Goal: Transaction & Acquisition: Purchase product/service

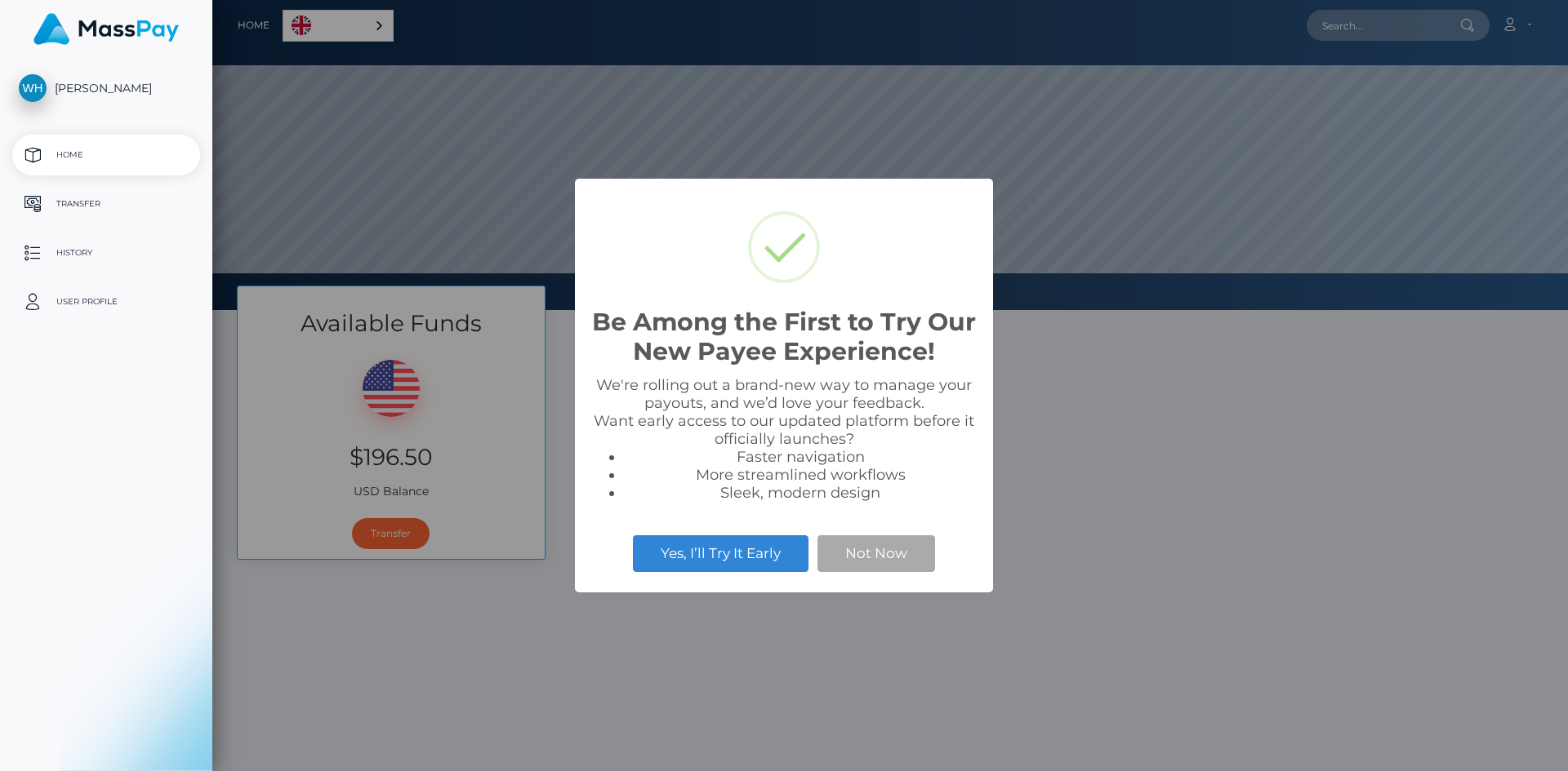
select select
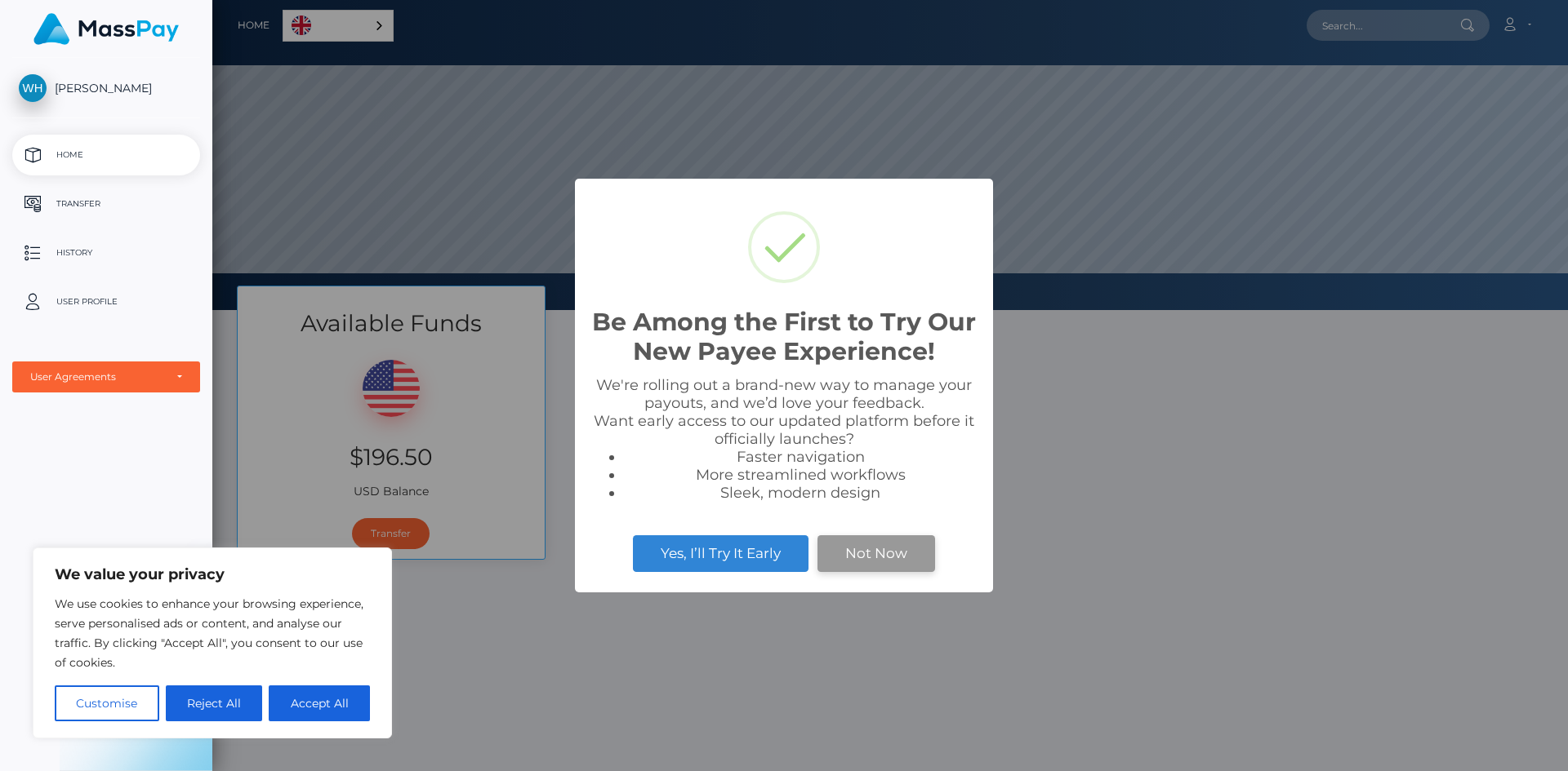
click at [830, 546] on button "Not Now" at bounding box center [876, 554] width 118 height 36
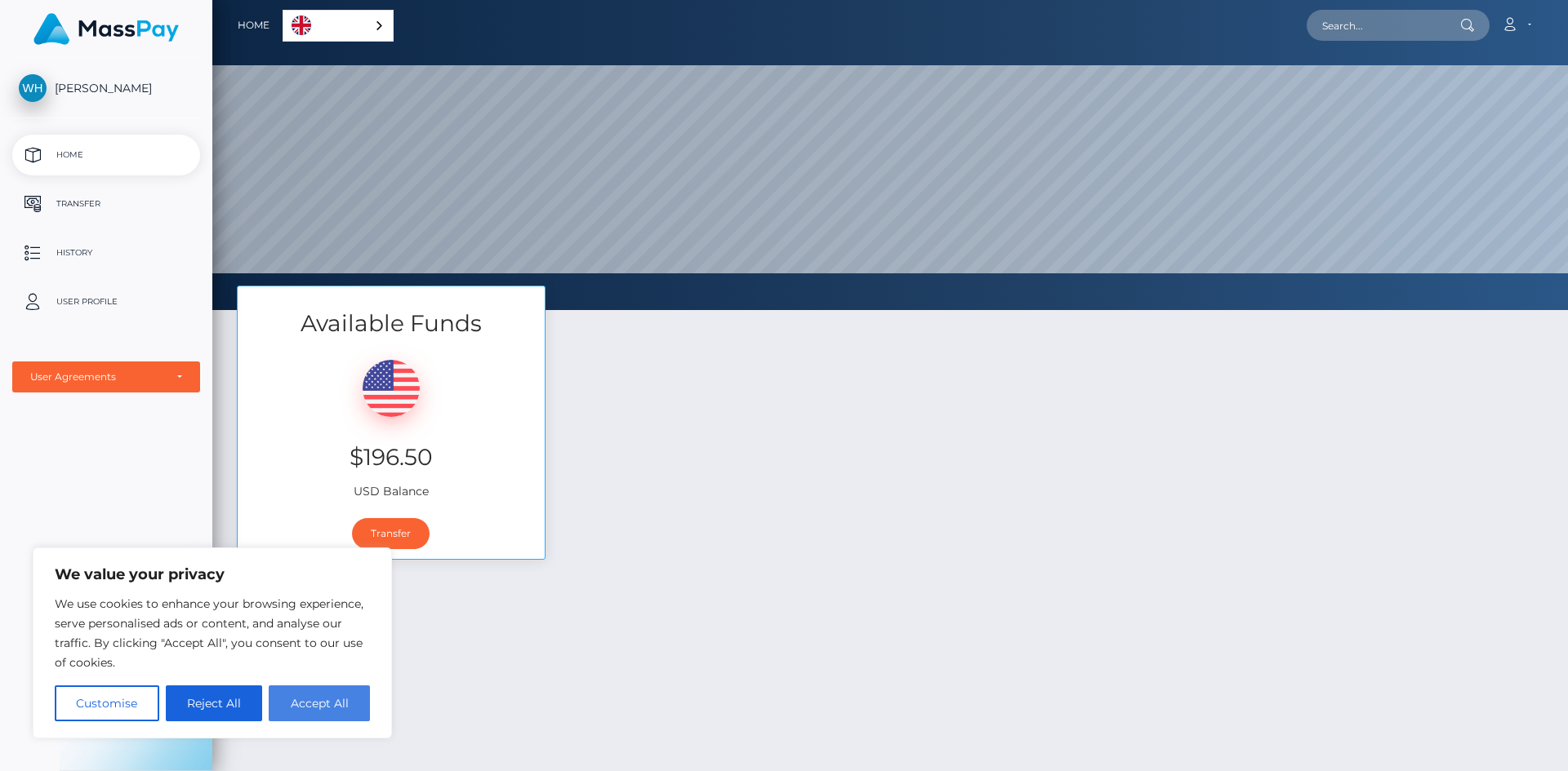
click at [300, 715] on button "Accept All" at bounding box center [319, 704] width 101 height 36
checkbox input "true"
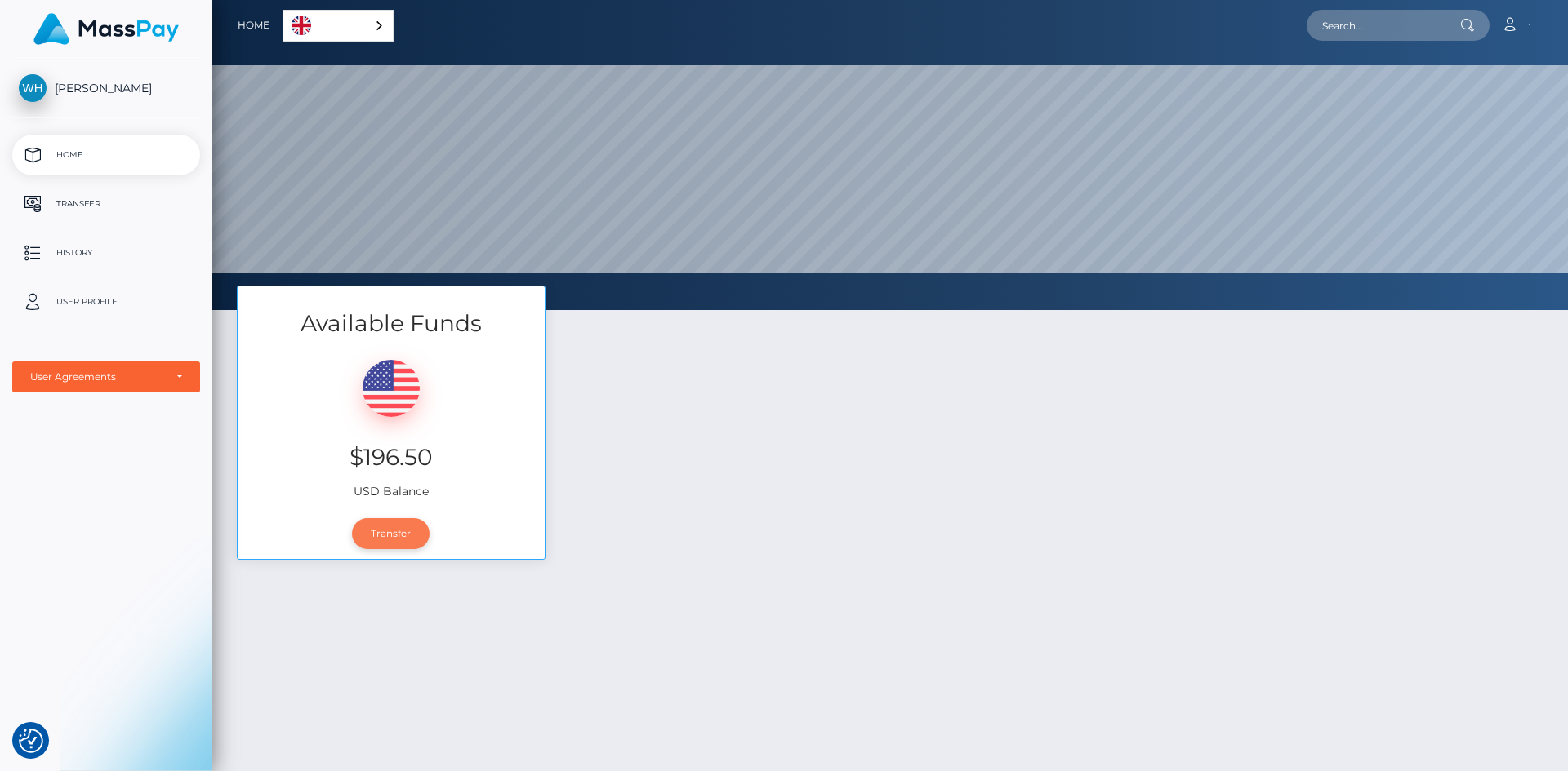
click at [389, 528] on link "Transfer" at bounding box center [390, 534] width 78 height 31
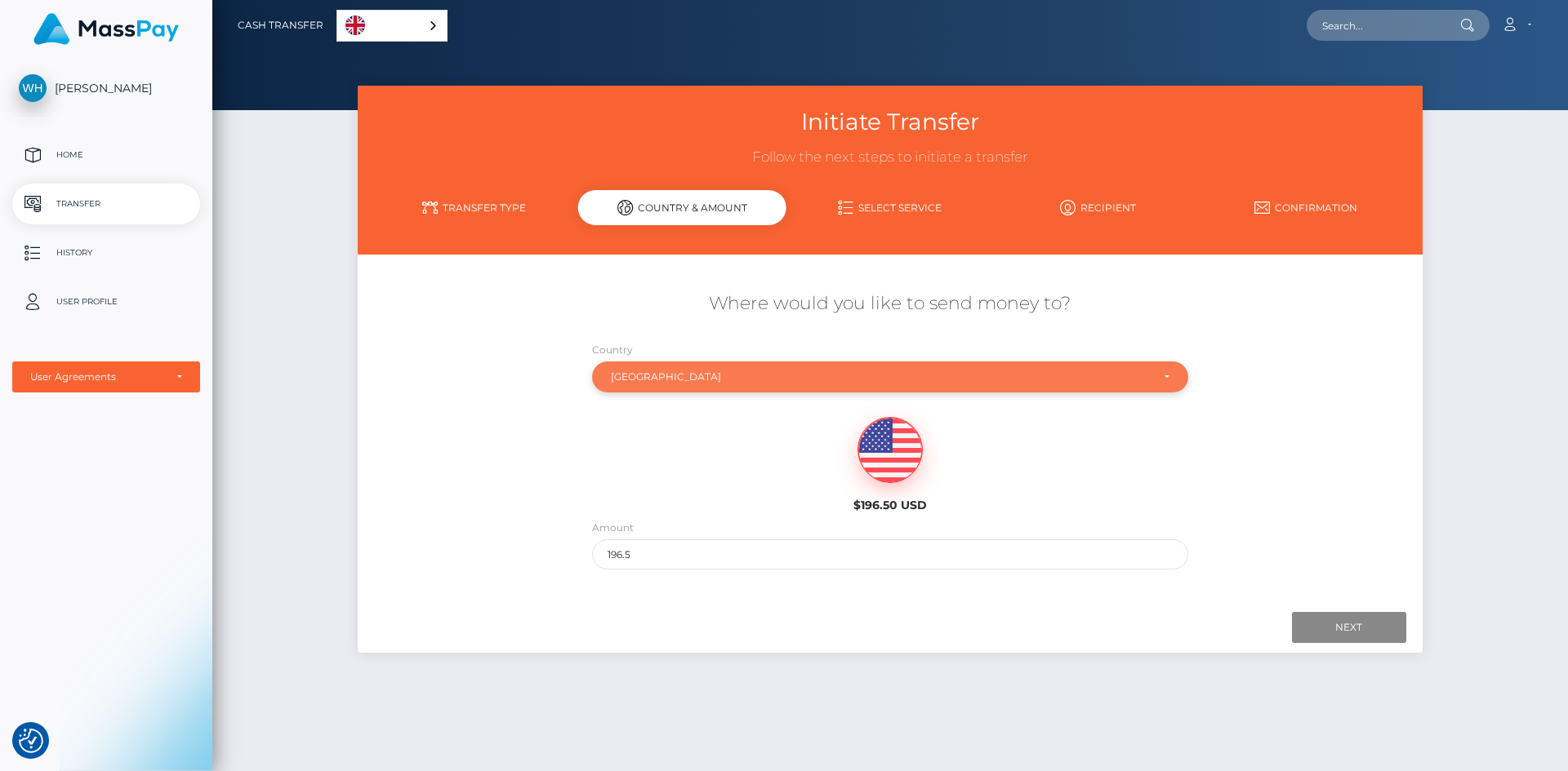
click at [782, 368] on div "[GEOGRAPHIC_DATA]" at bounding box center [890, 377] width 596 height 31
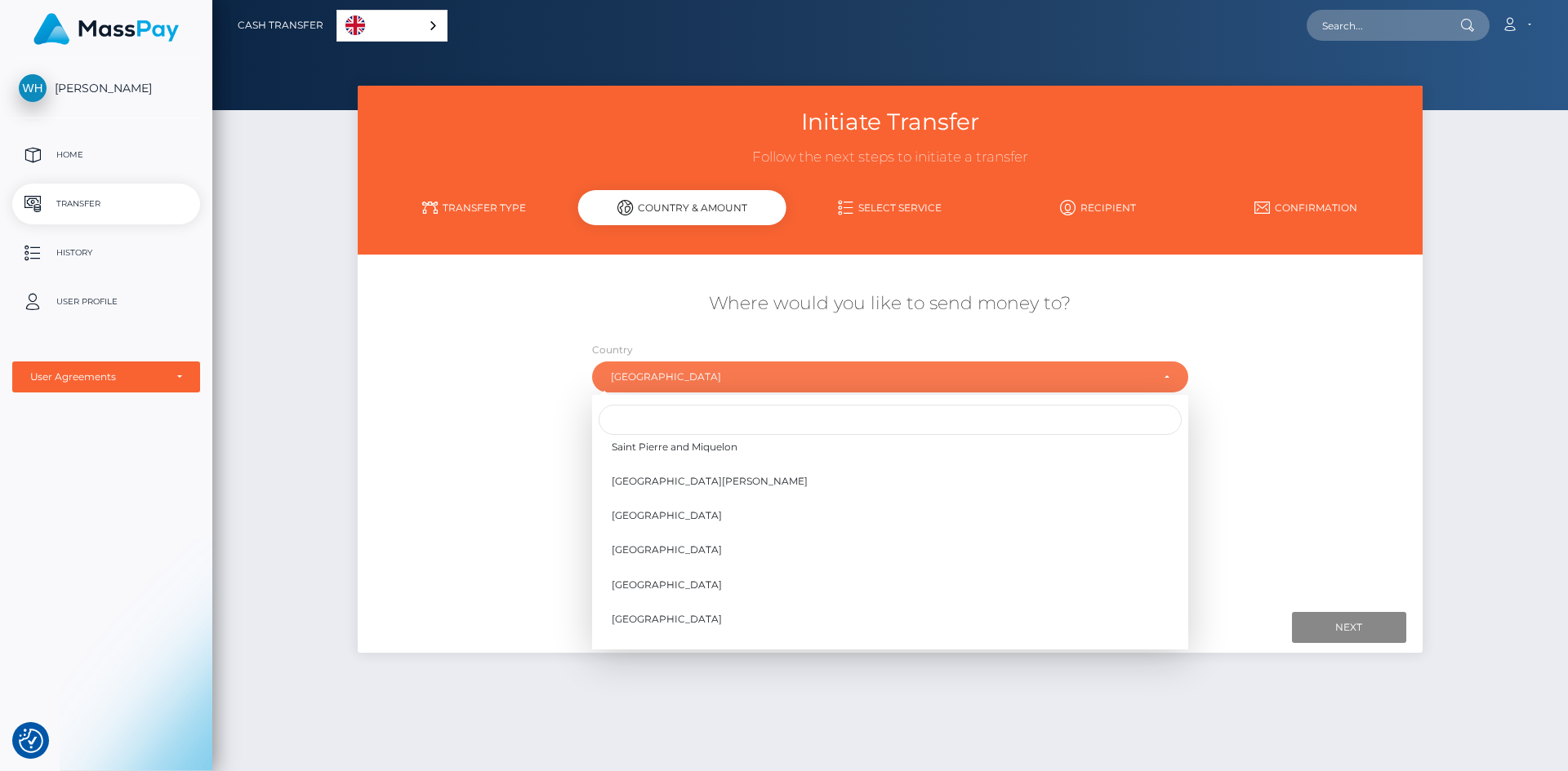
click at [496, 382] on div "Where would you like to send money to? Country Abkhazia [GEOGRAPHIC_DATA] [GEOG…" at bounding box center [889, 430] width 1064 height 294
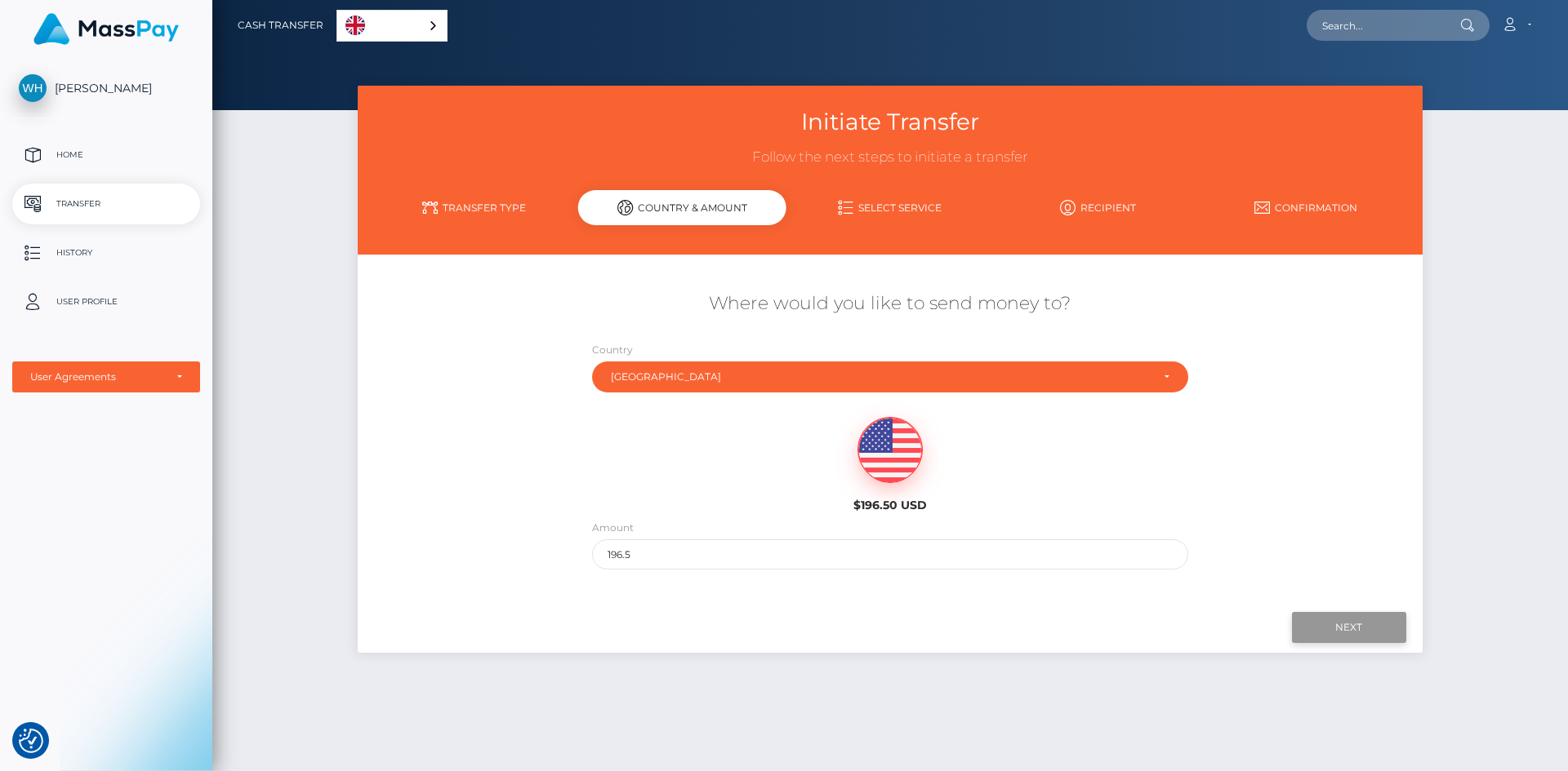
click at [1365, 628] on input "Next" at bounding box center [1349, 628] width 115 height 31
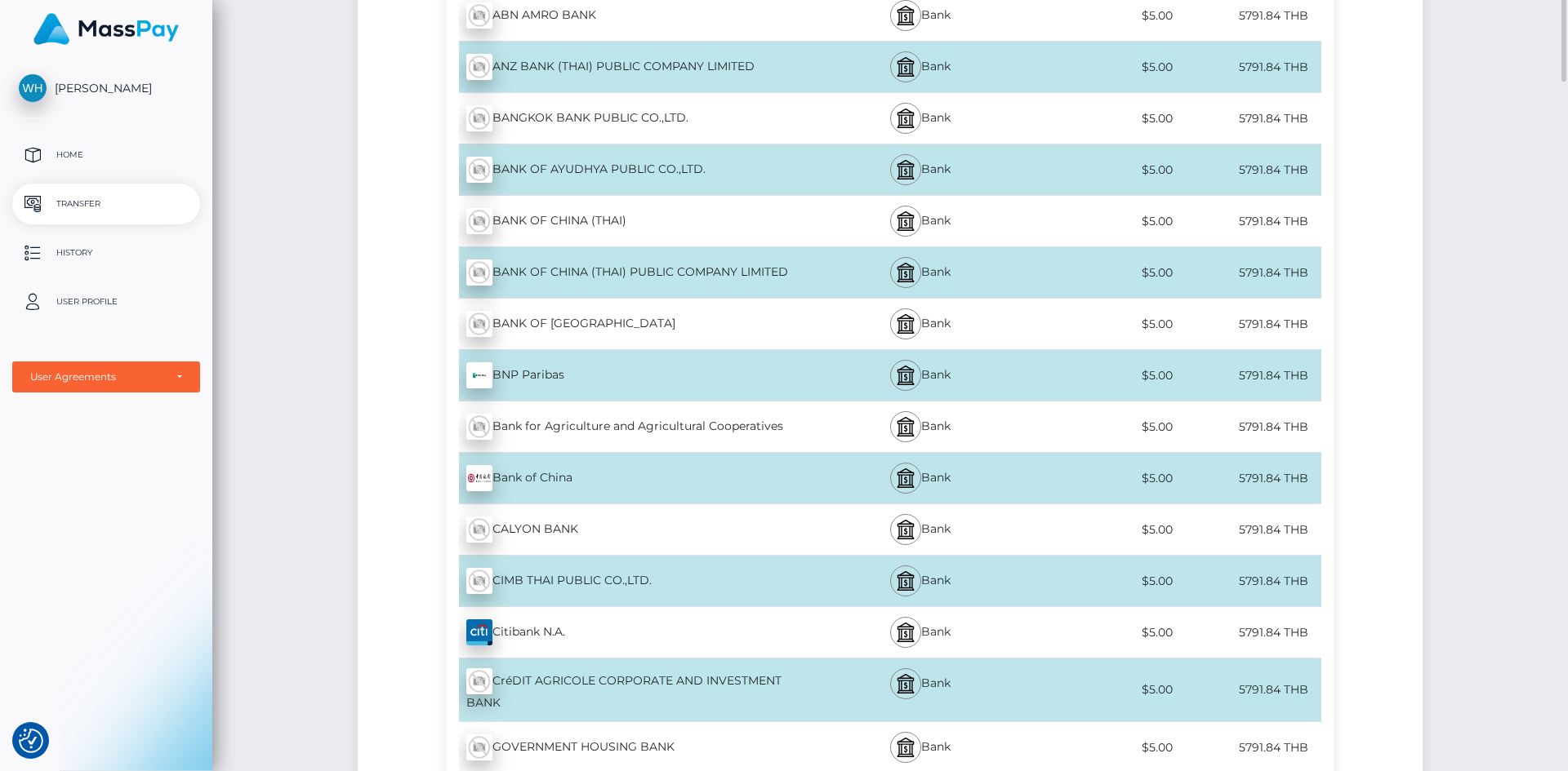
scroll to position [0, 0]
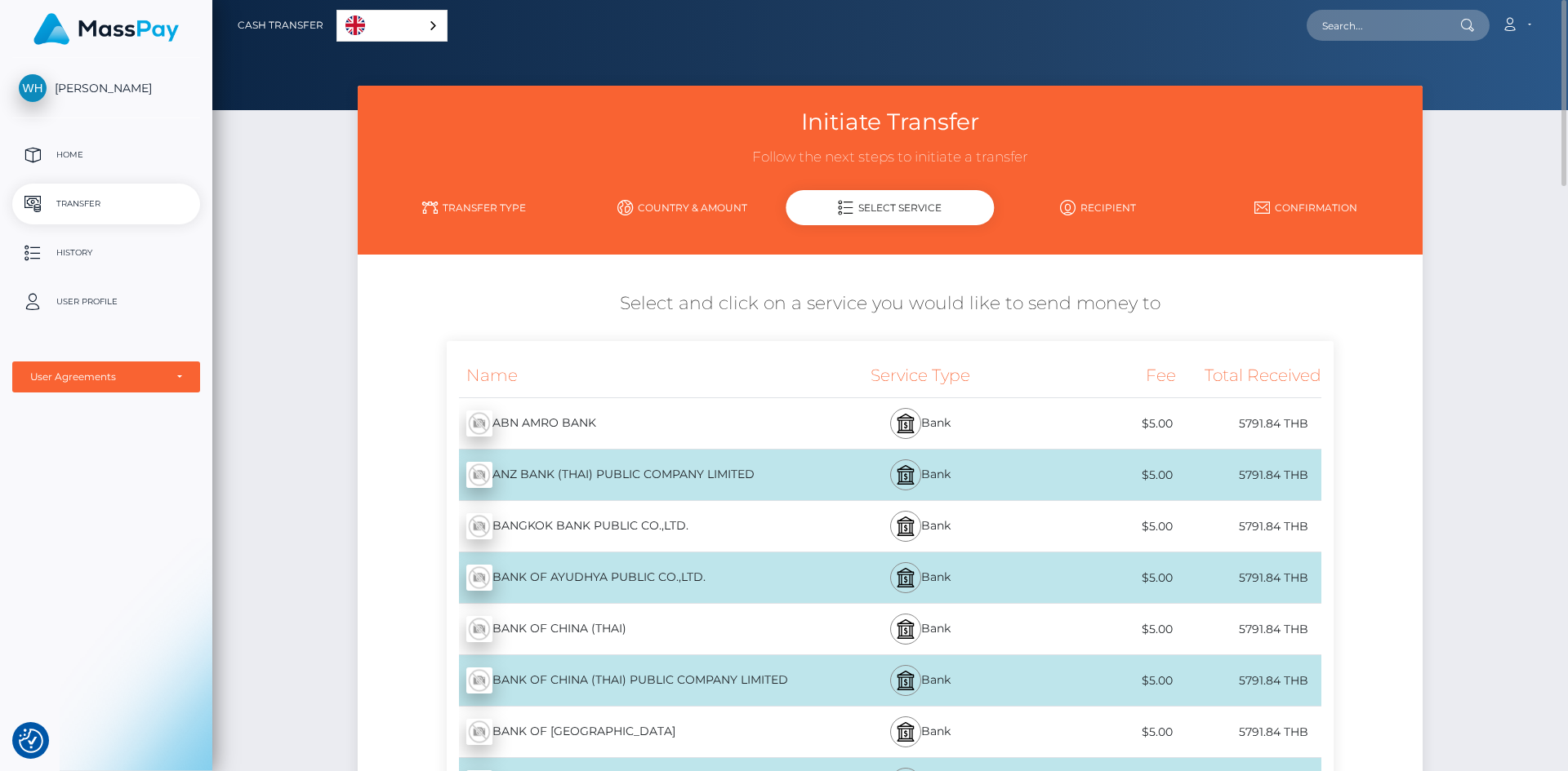
click at [737, 201] on link "Country & Amount" at bounding box center [682, 208] width 209 height 29
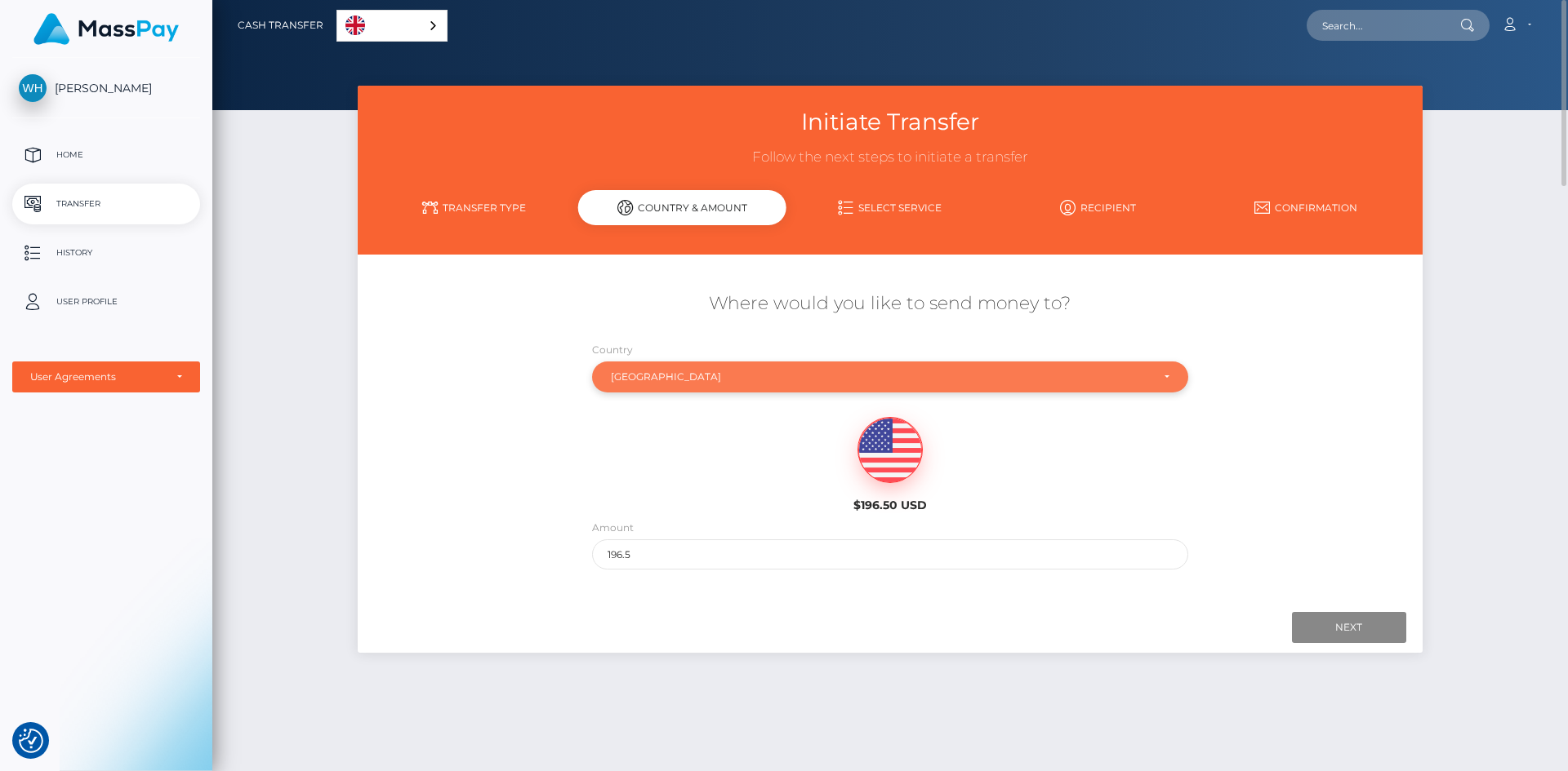
click at [924, 379] on div "[GEOGRAPHIC_DATA]" at bounding box center [881, 377] width 540 height 13
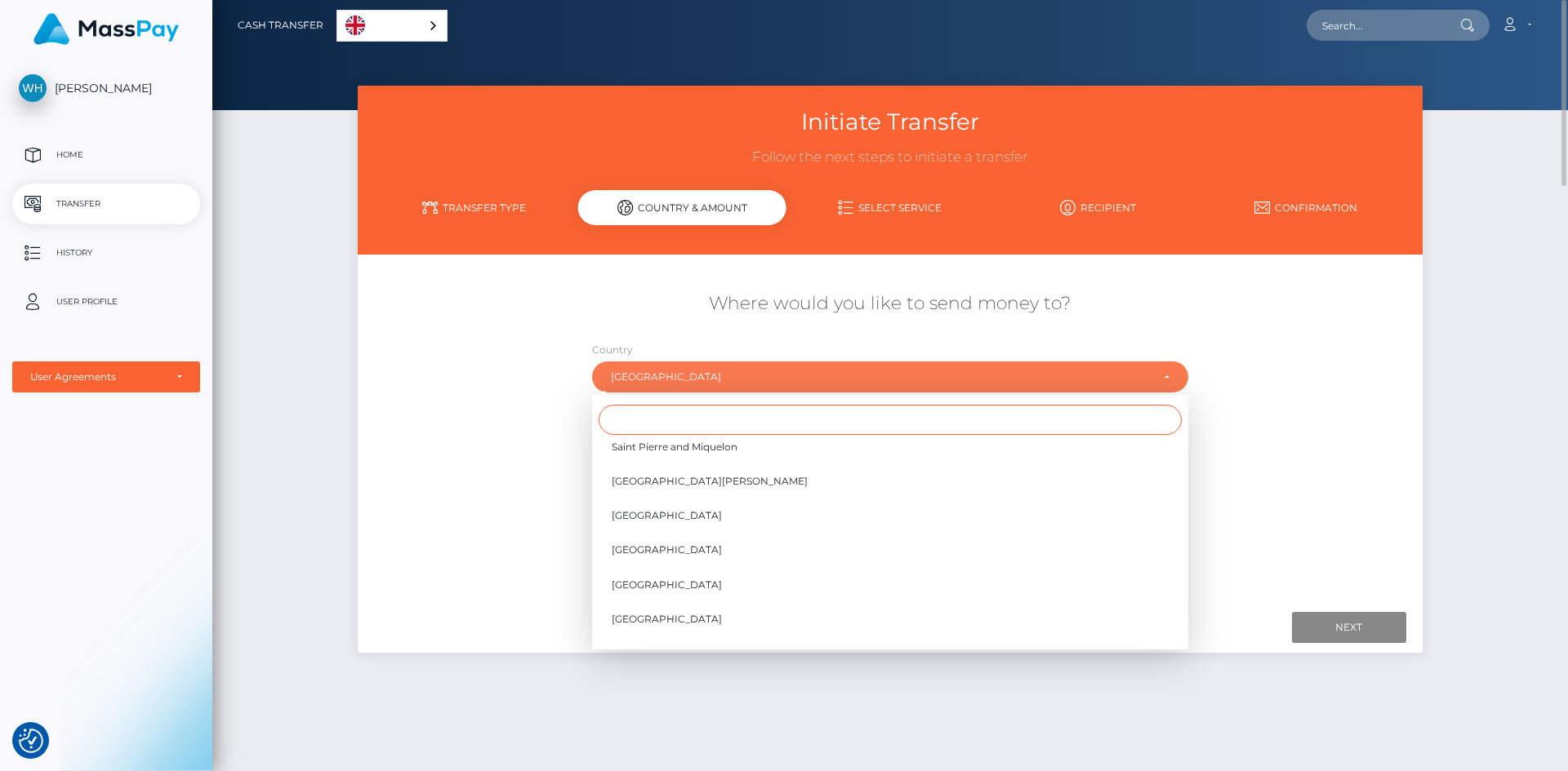
click at [737, 411] on input "Search" at bounding box center [890, 419] width 583 height 30
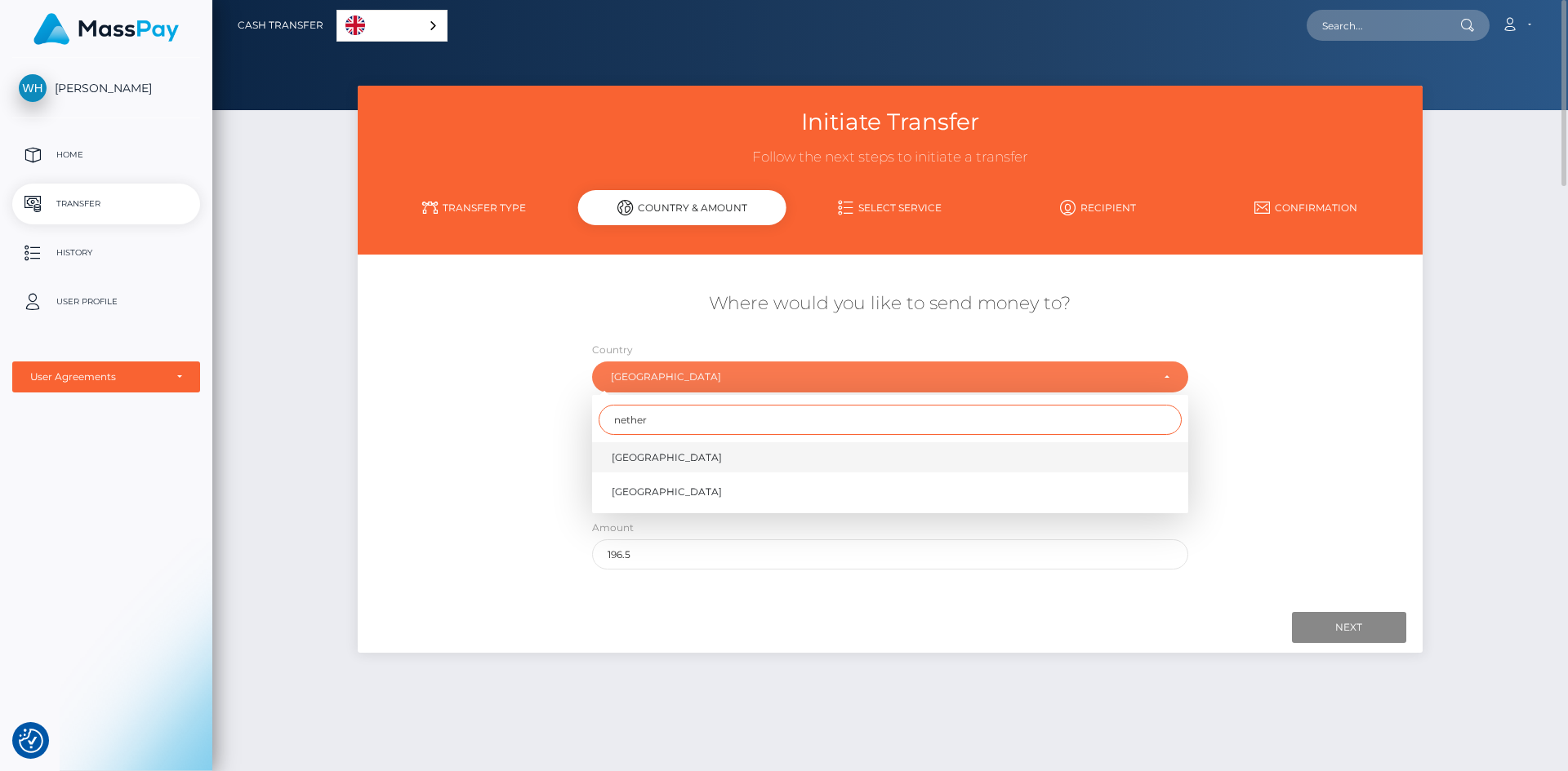
type input "nether"
click at [650, 458] on span "[GEOGRAPHIC_DATA]" at bounding box center [667, 458] width 110 height 15
select select "NLD"
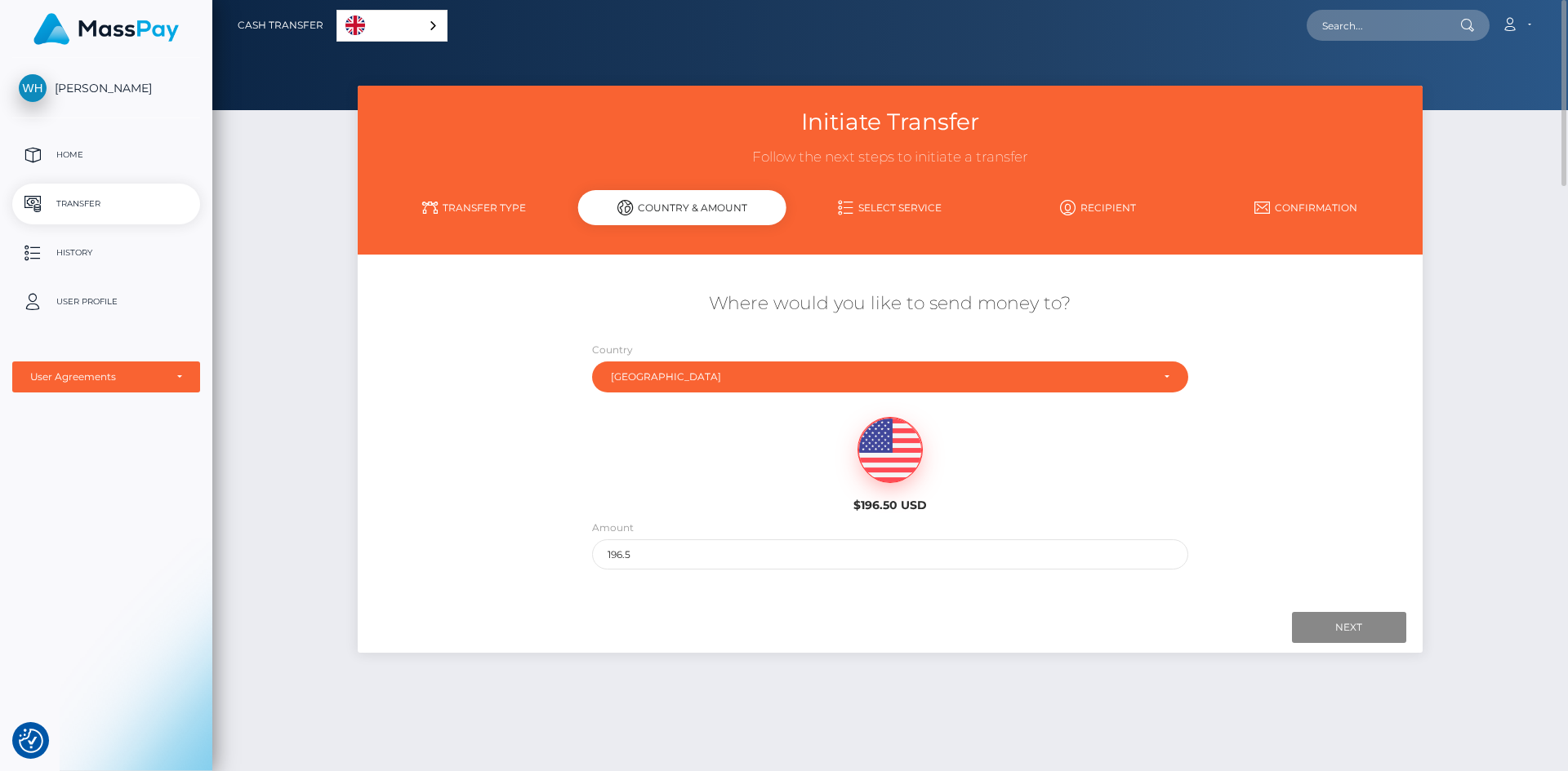
click at [895, 479] on img at bounding box center [890, 450] width 64 height 65
click at [898, 459] on img at bounding box center [890, 450] width 64 height 65
click at [1339, 629] on input "Next" at bounding box center [1349, 628] width 115 height 31
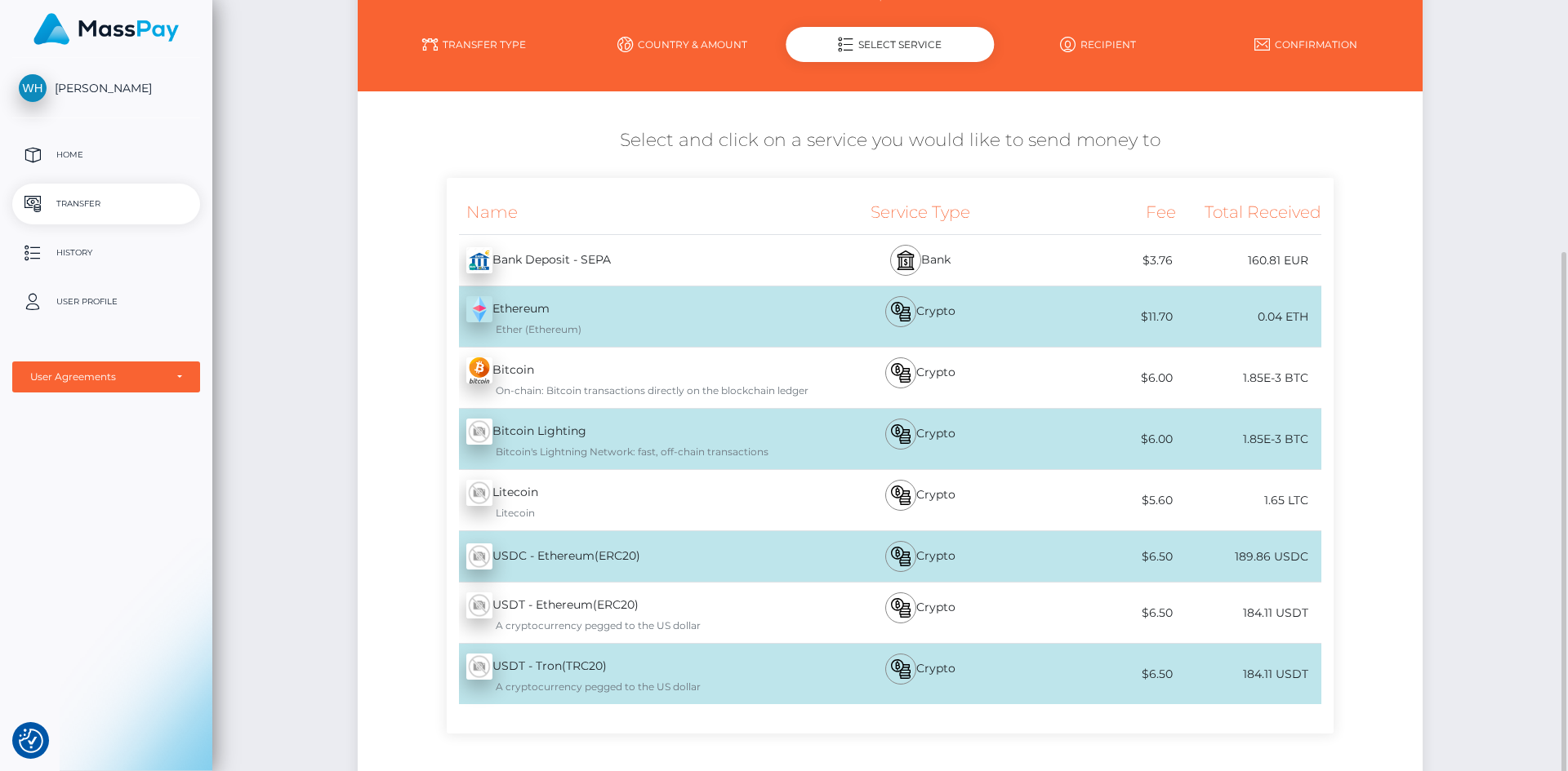
scroll to position [245, 0]
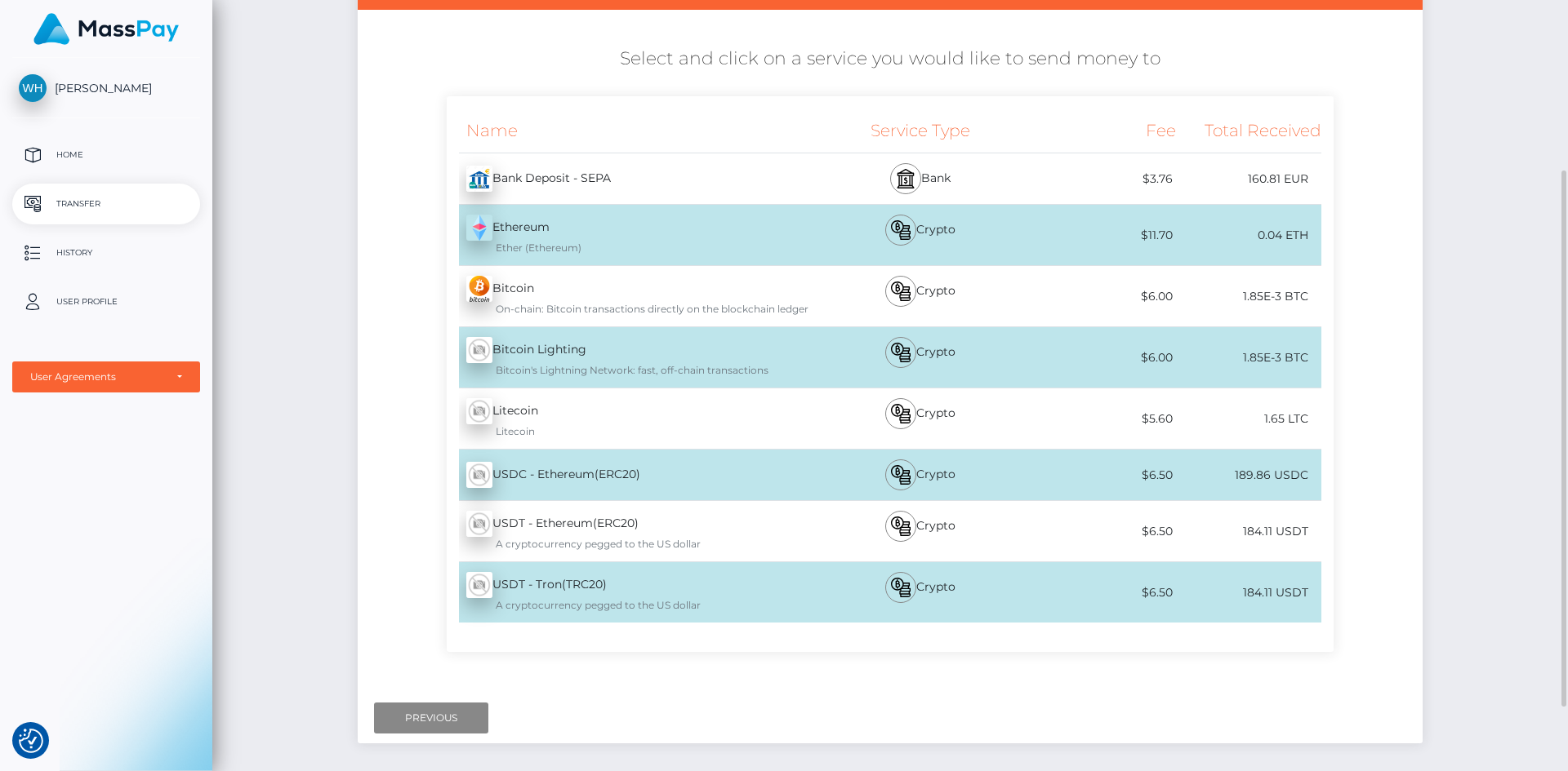
click at [514, 281] on div "Bitcoin - BTC On-chain: Bitcoin transactions directly on the blockchain ledger" at bounding box center [628, 296] width 364 height 61
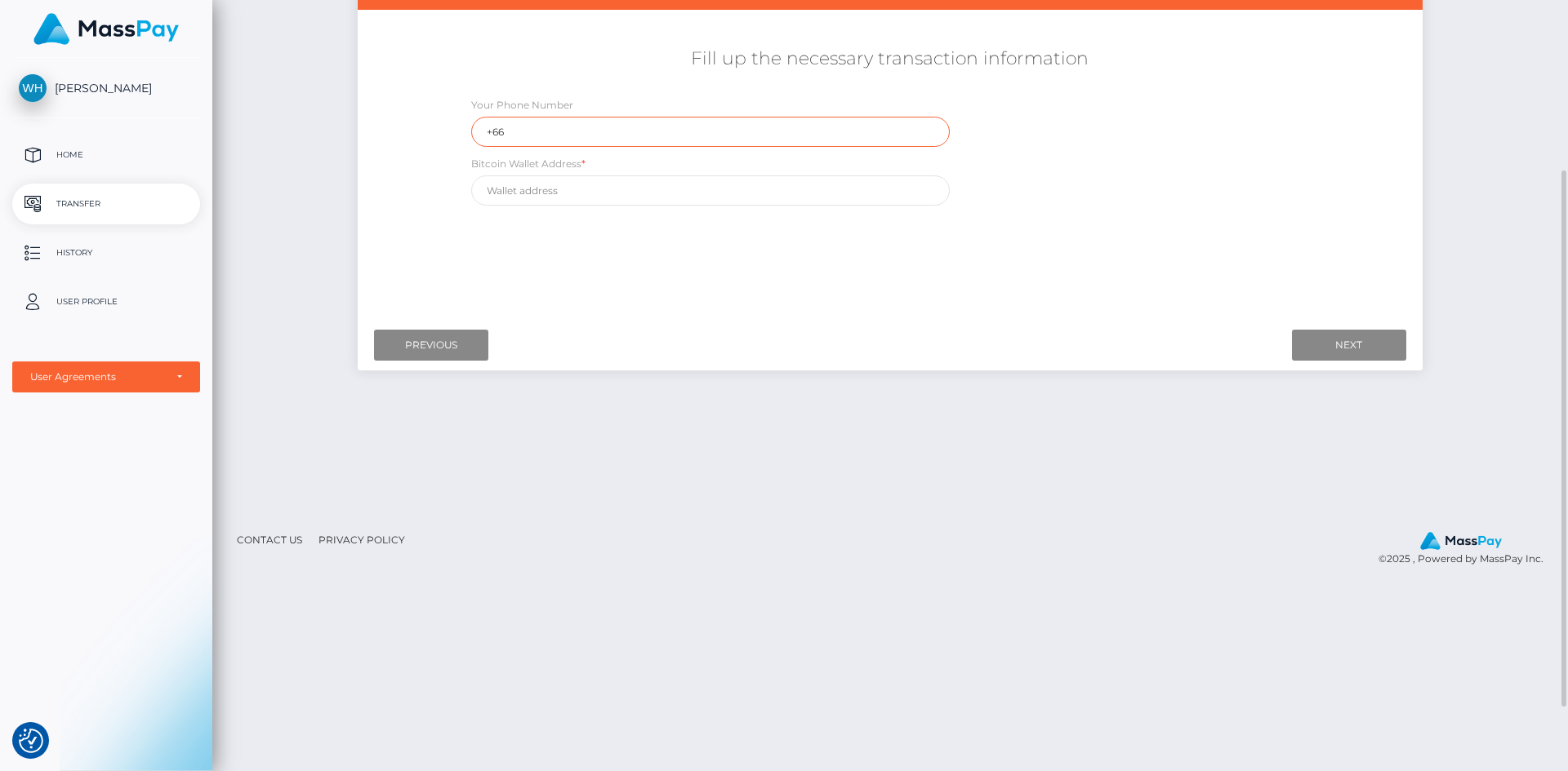
click at [594, 126] on input "+66" at bounding box center [710, 132] width 478 height 30
click at [955, 231] on div "Where would you like to send money to? Country Abkhazia [GEOGRAPHIC_DATA] [GEOG…" at bounding box center [889, 167] width 1040 height 289
click at [538, 137] on input "+66" at bounding box center [710, 132] width 478 height 30
type input "[PHONE_NUMBER]"
type input "union tower Thonglor sukhumvit 71"
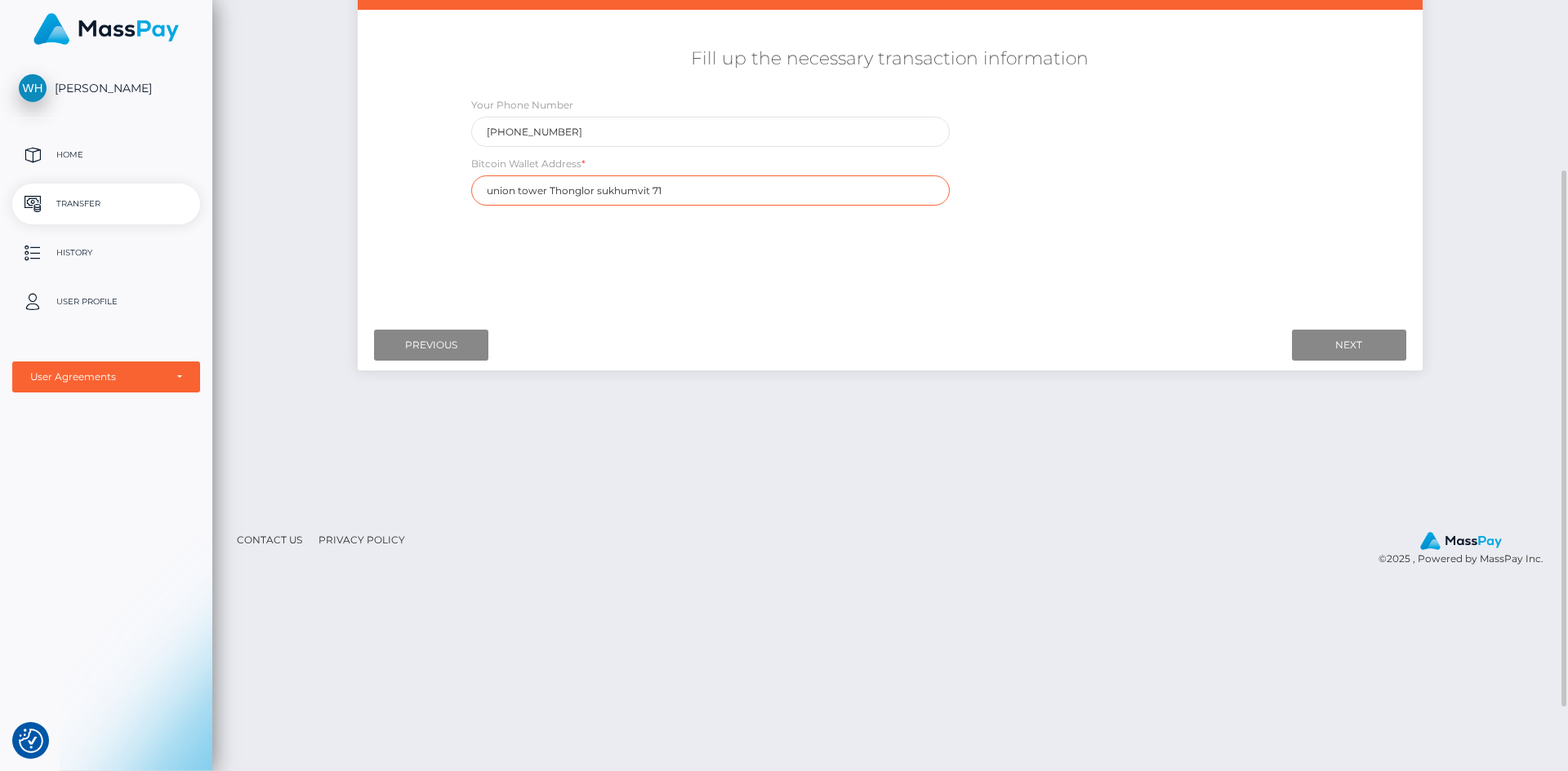
drag, startPoint x: 690, startPoint y: 199, endPoint x: 474, endPoint y: 202, distance: 216.0
click at [474, 202] on div "Bitcoin Wallet Address * [GEOGRAPHIC_DATA]" at bounding box center [710, 181] width 478 height 51
click at [686, 187] on input "union tower Thonglor sukhumvit 71" at bounding box center [710, 191] width 478 height 30
drag, startPoint x: 718, startPoint y: 182, endPoint x: 548, endPoint y: 179, distance: 170.0
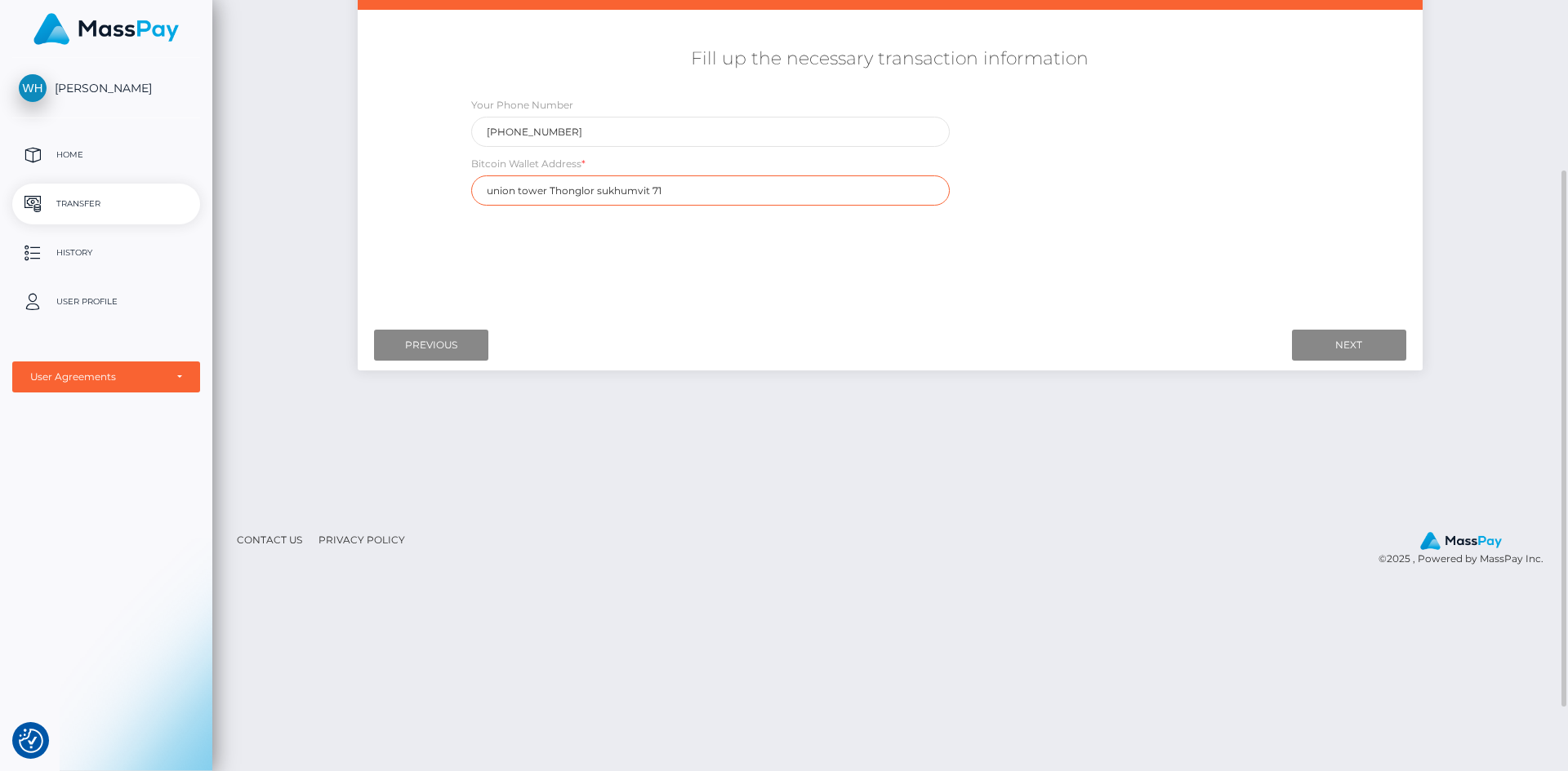
click at [555, 180] on input "union tower Thonglor sukhumvit 71" at bounding box center [710, 191] width 478 height 30
drag, startPoint x: 487, startPoint y: 179, endPoint x: 472, endPoint y: 156, distance: 27.5
click at [433, 178] on div "Fill up the necessary transaction information Your Phone Number [PHONE_NUMBER] …" at bounding box center [889, 126] width 1064 height 176
click at [407, 331] on input "Previous" at bounding box center [431, 345] width 115 height 31
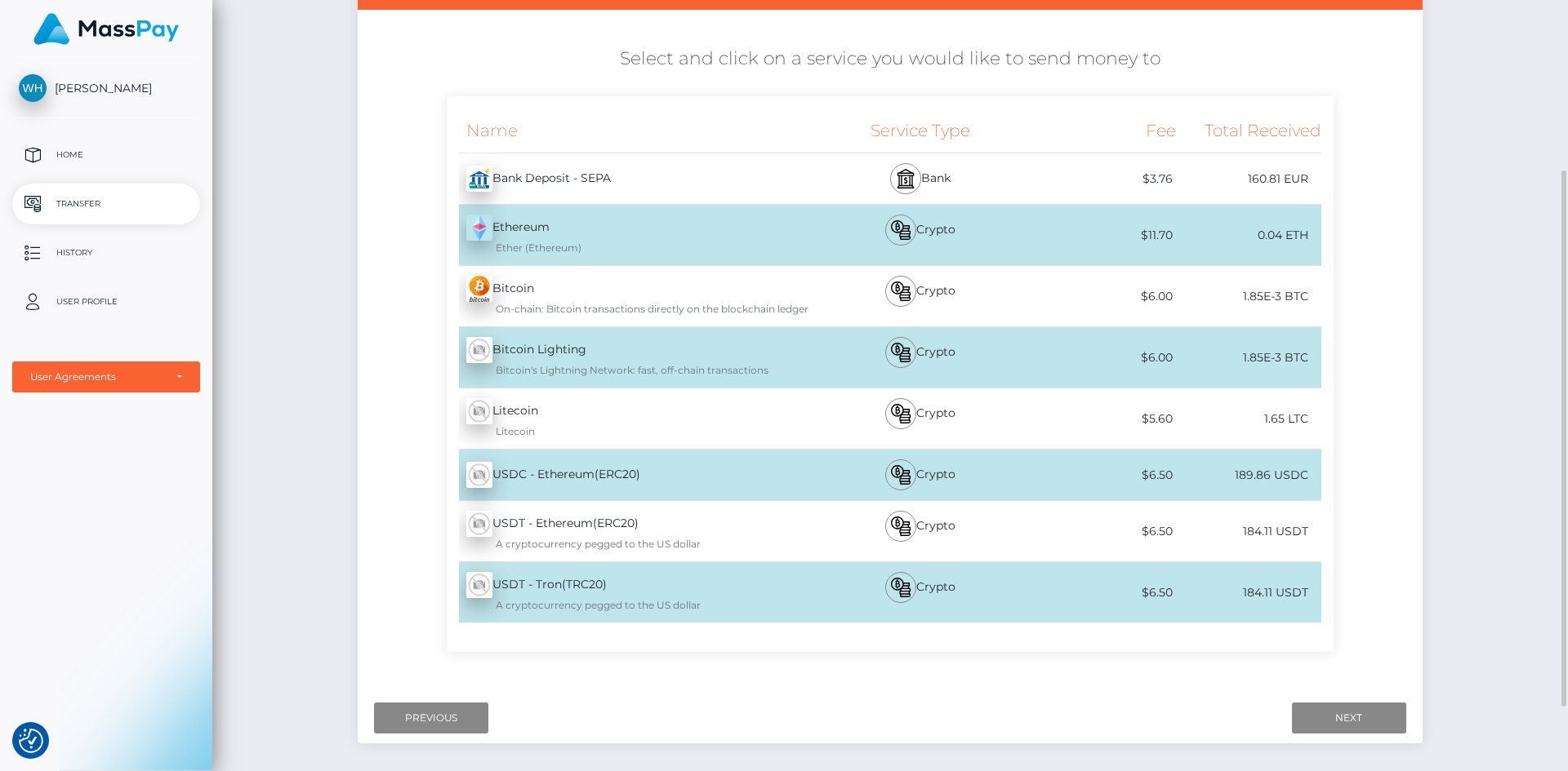
click at [582, 167] on div "Bank Deposit - SEPA - EUR" at bounding box center [628, 179] width 364 height 46
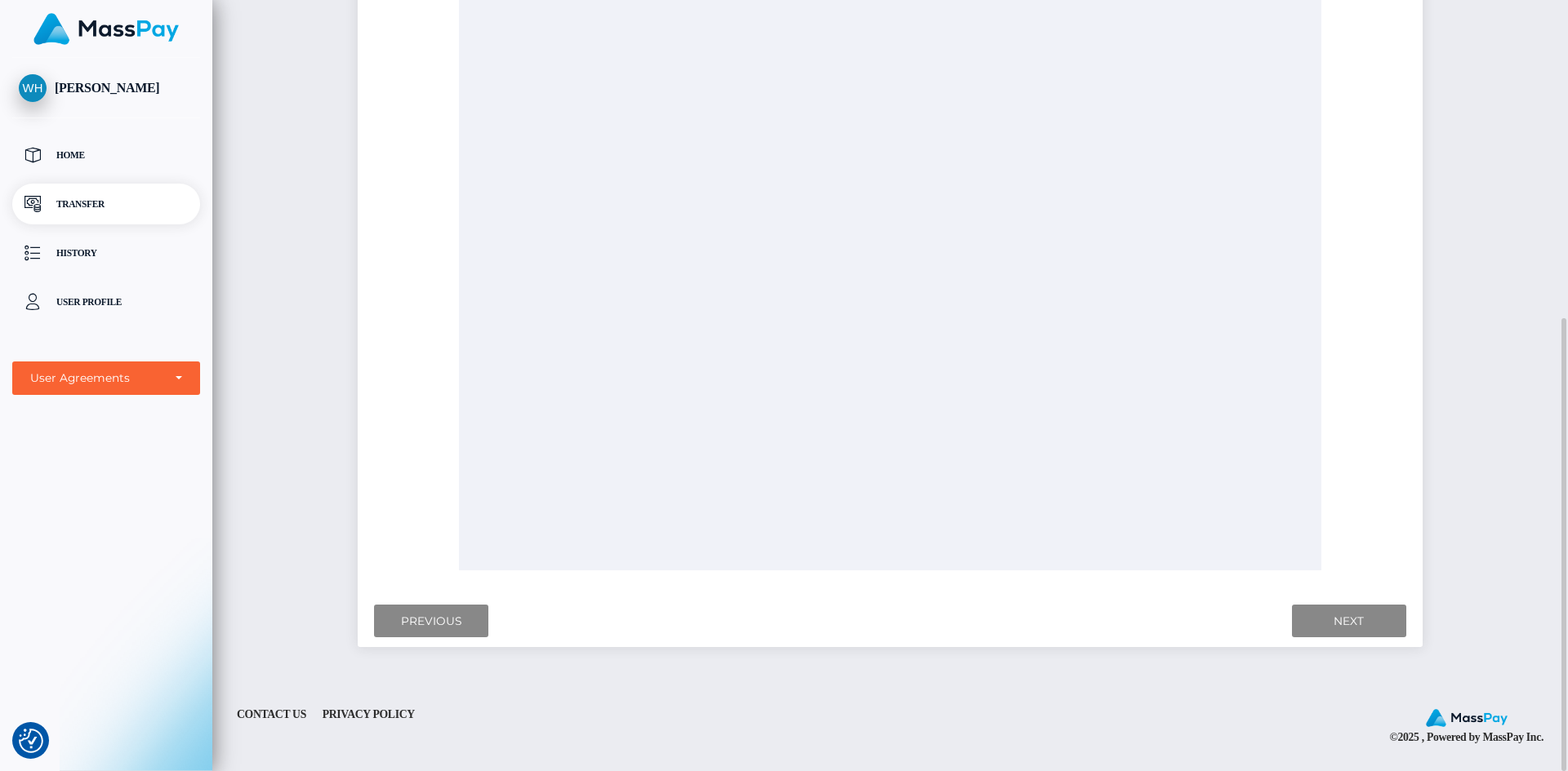
scroll to position [297, 0]
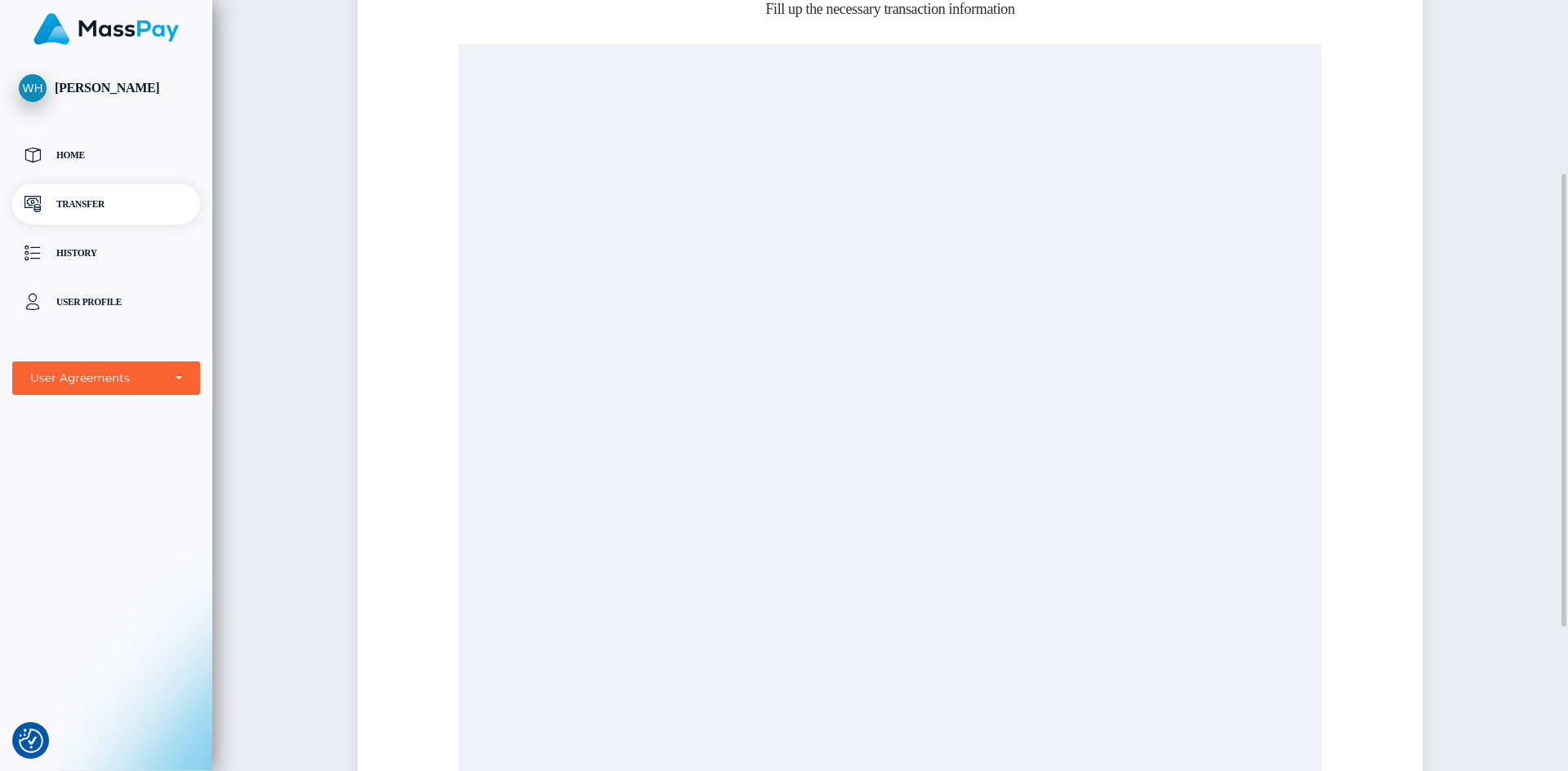
click at [833, 247] on div at bounding box center [890, 429] width 862 height 771
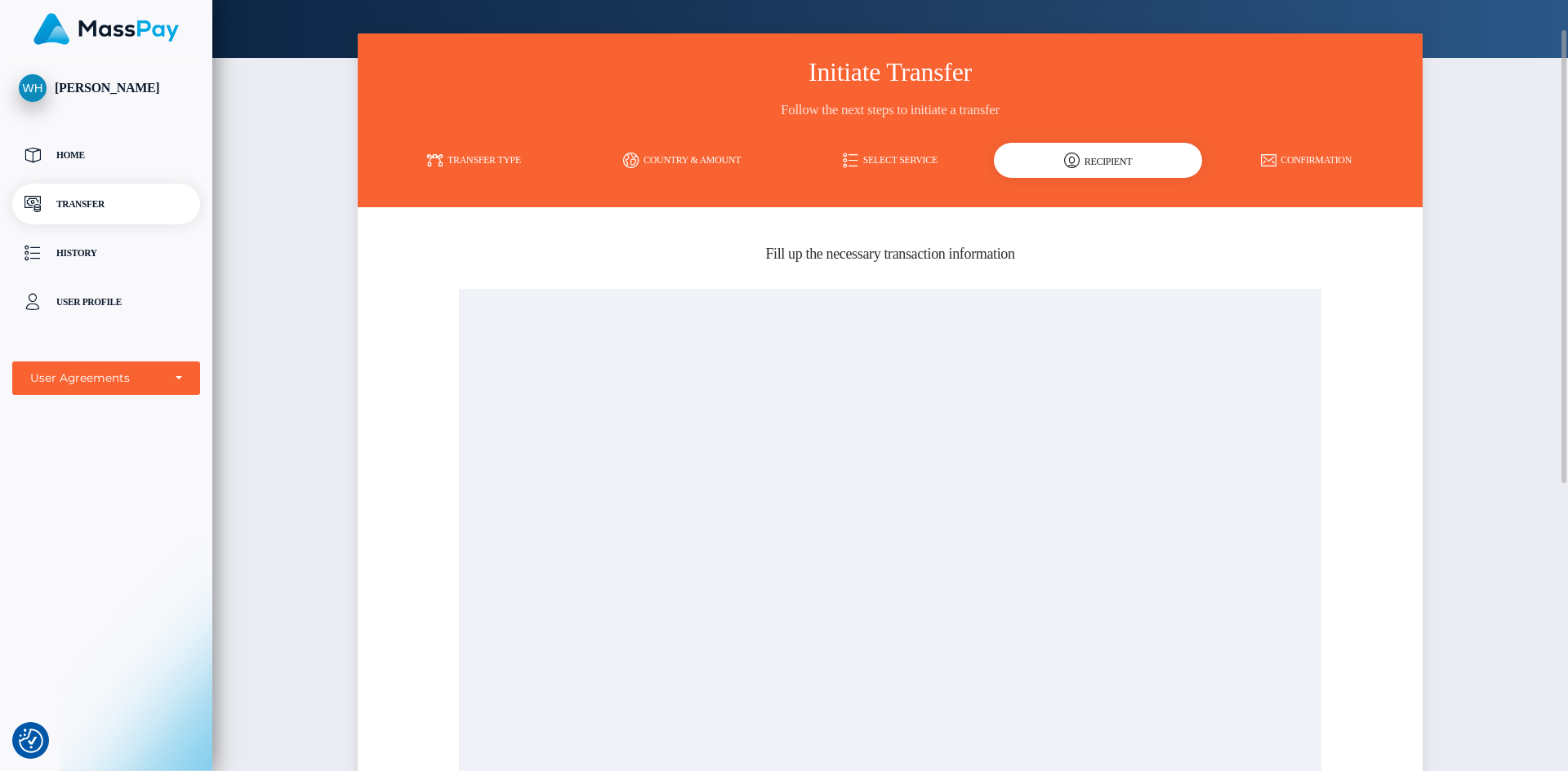
click at [832, 257] on h5 "Fill up the necessary transaction information" at bounding box center [889, 254] width 1040 height 20
click at [858, 381] on div at bounding box center [890, 674] width 862 height 771
drag, startPoint x: 858, startPoint y: 383, endPoint x: 874, endPoint y: 482, distance: 100.3
click at [858, 400] on div at bounding box center [890, 674] width 862 height 771
click at [881, 554] on div at bounding box center [890, 674] width 862 height 771
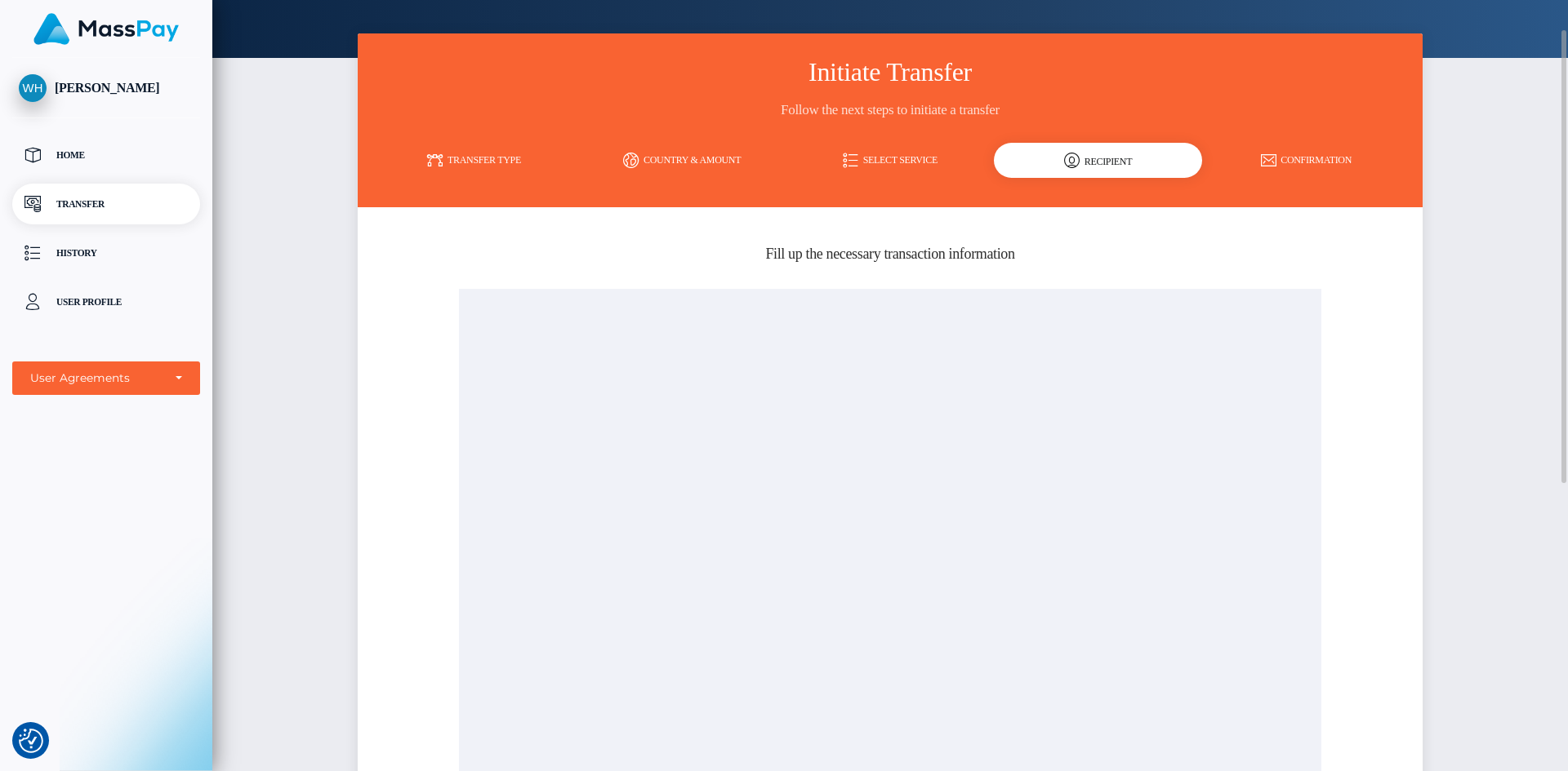
click at [884, 552] on div at bounding box center [890, 674] width 862 height 771
